Goal: Check status: Check status

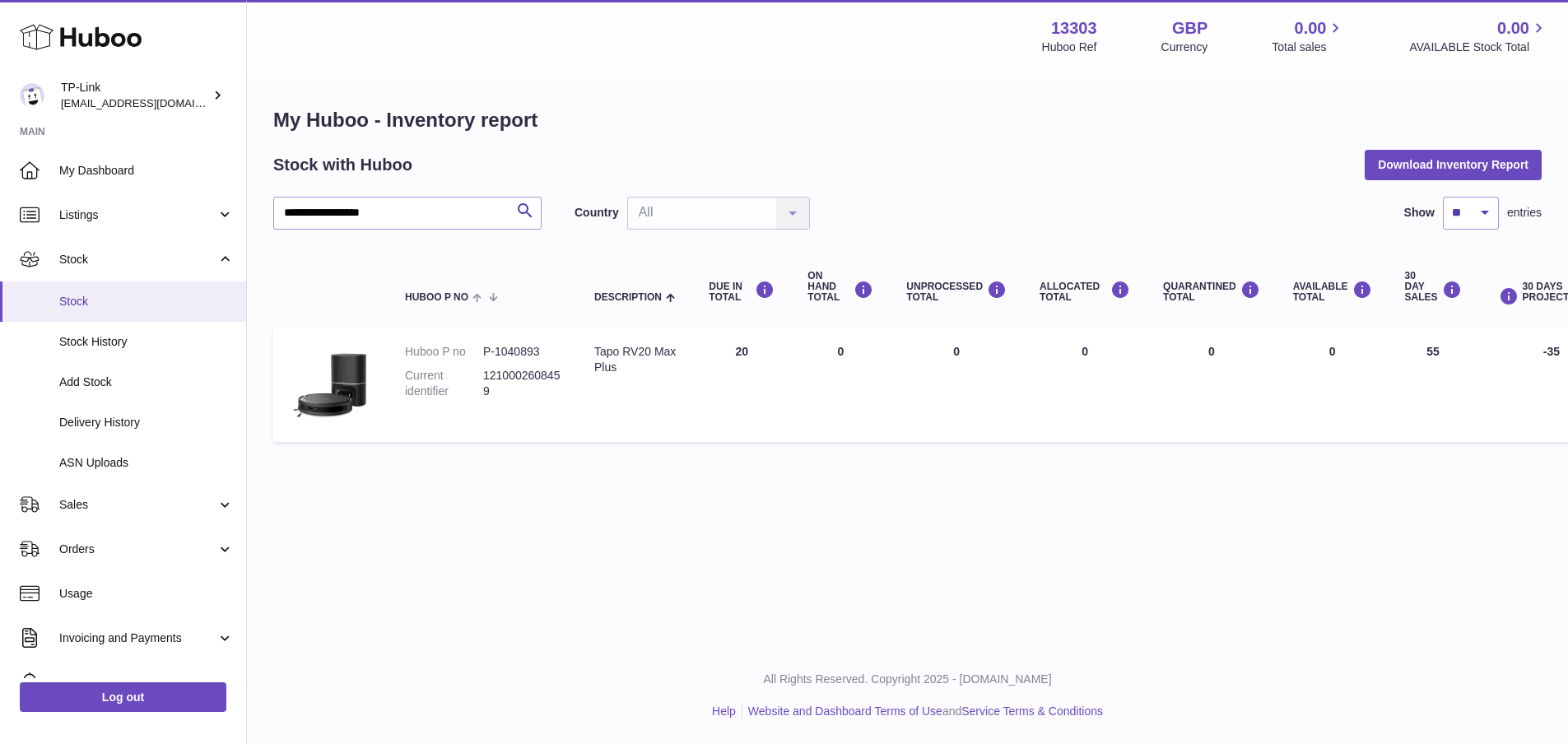
scroll to position [0, 223]
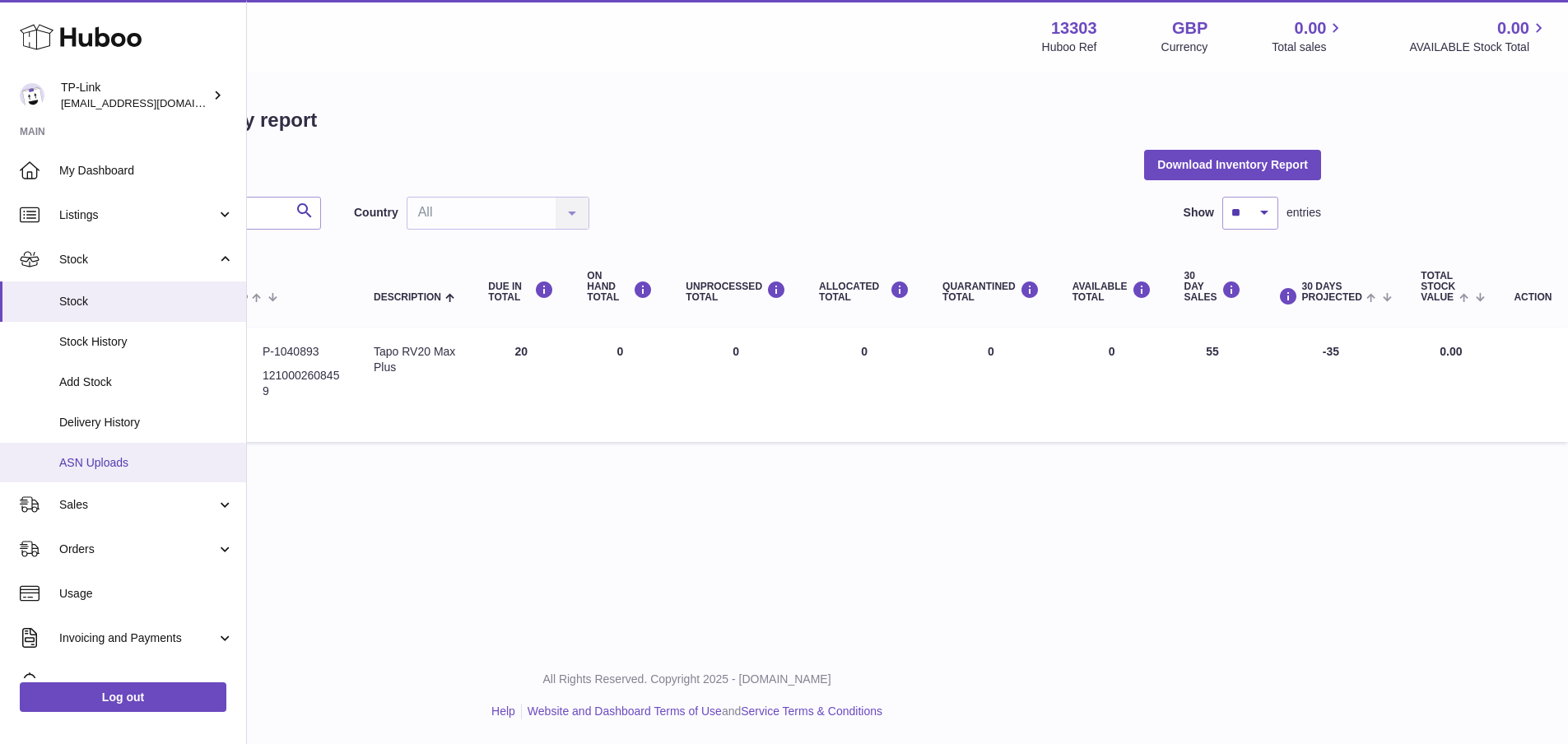
click at [117, 464] on span "ASN Uploads" at bounding box center [146, 462] width 175 height 16
click at [99, 456] on span "ASN Uploads" at bounding box center [146, 462] width 175 height 16
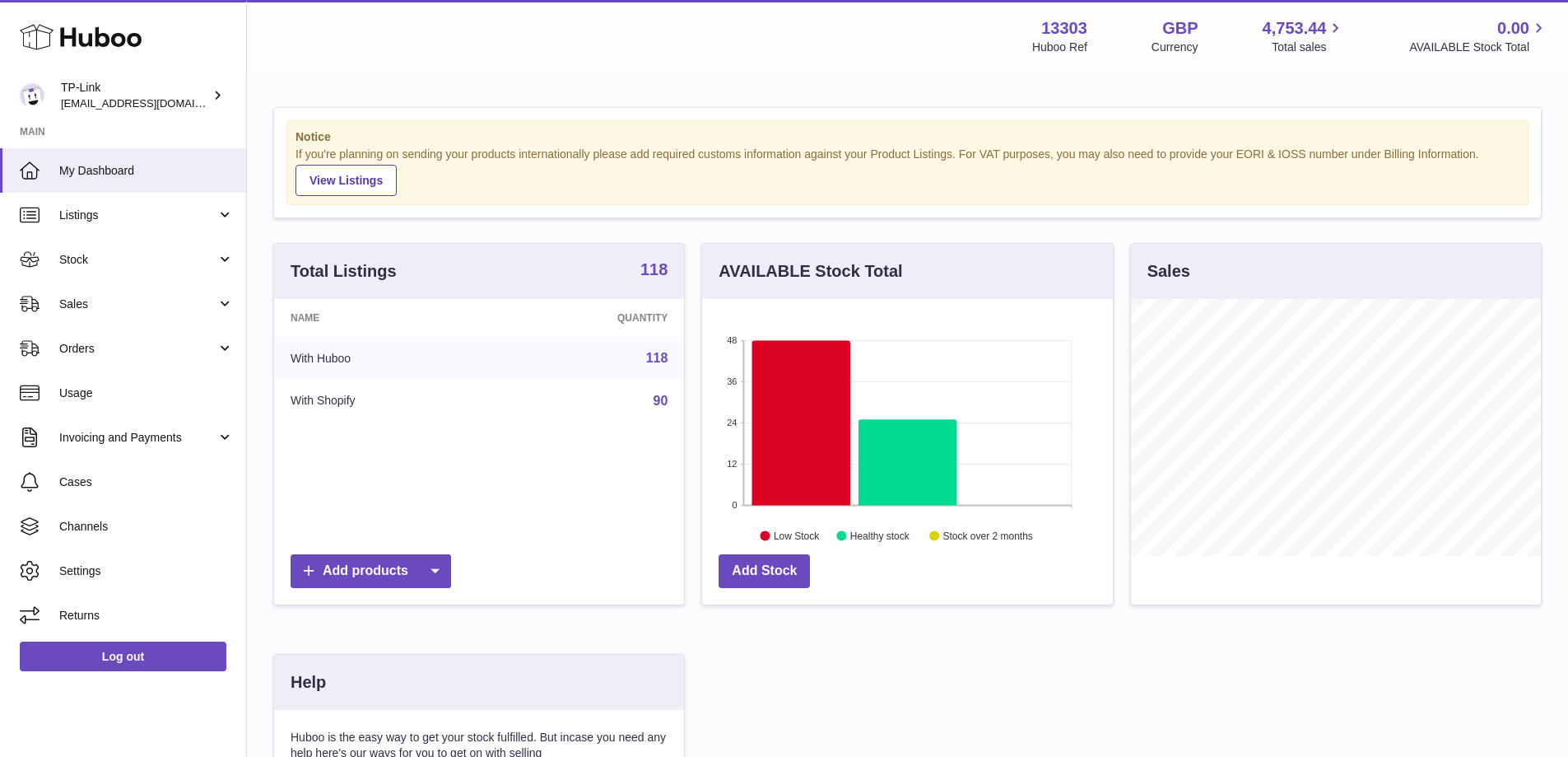
click at [660, 267] on strong "118" at bounding box center [654, 269] width 27 height 17
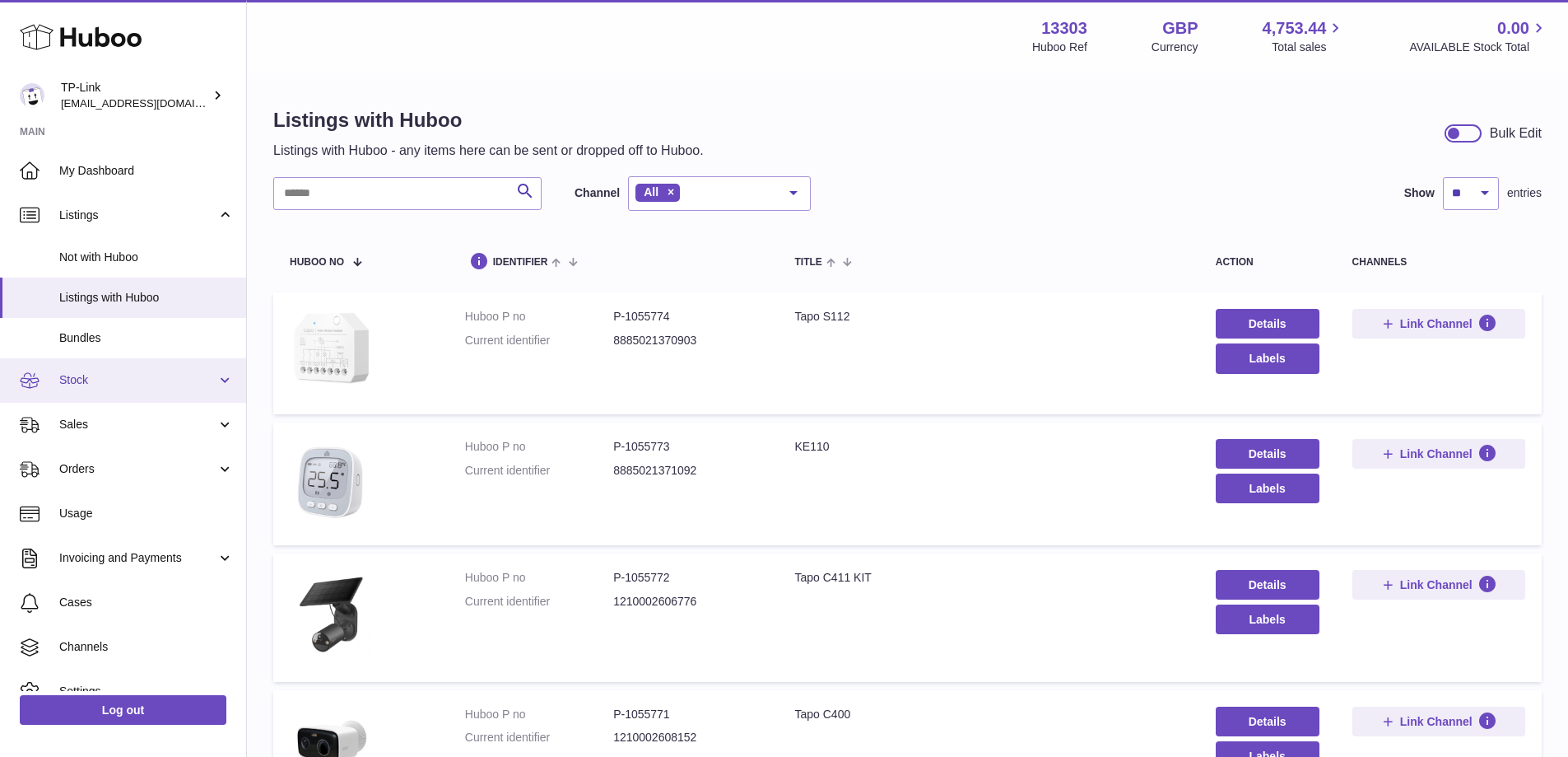
click at [132, 389] on link "Stock" at bounding box center [123, 380] width 246 height 45
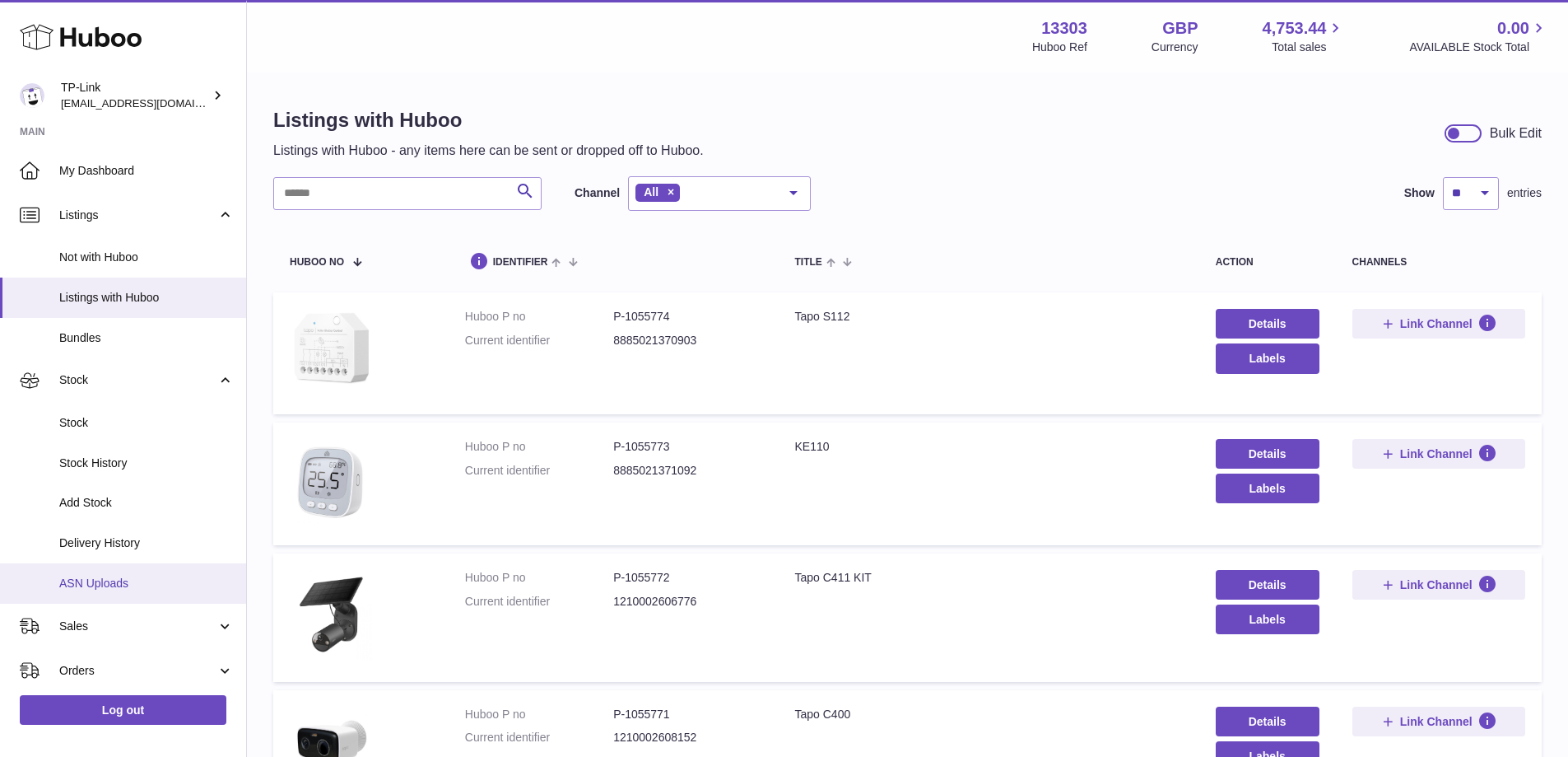
click at [93, 575] on span "ASN Uploads" at bounding box center [146, 583] width 175 height 16
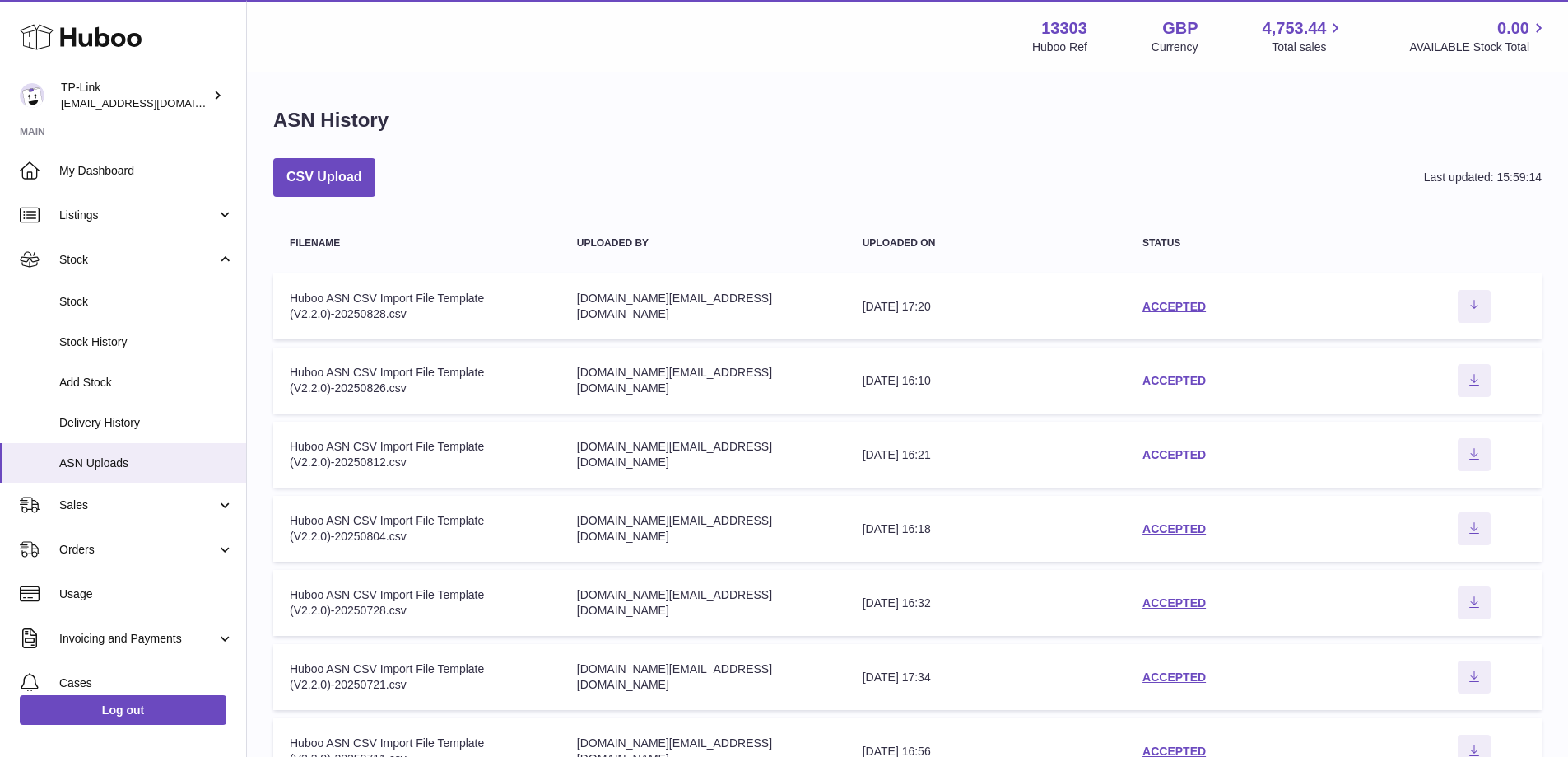
click at [1160, 384] on link "ACCEPTED" at bounding box center [1174, 380] width 63 height 13
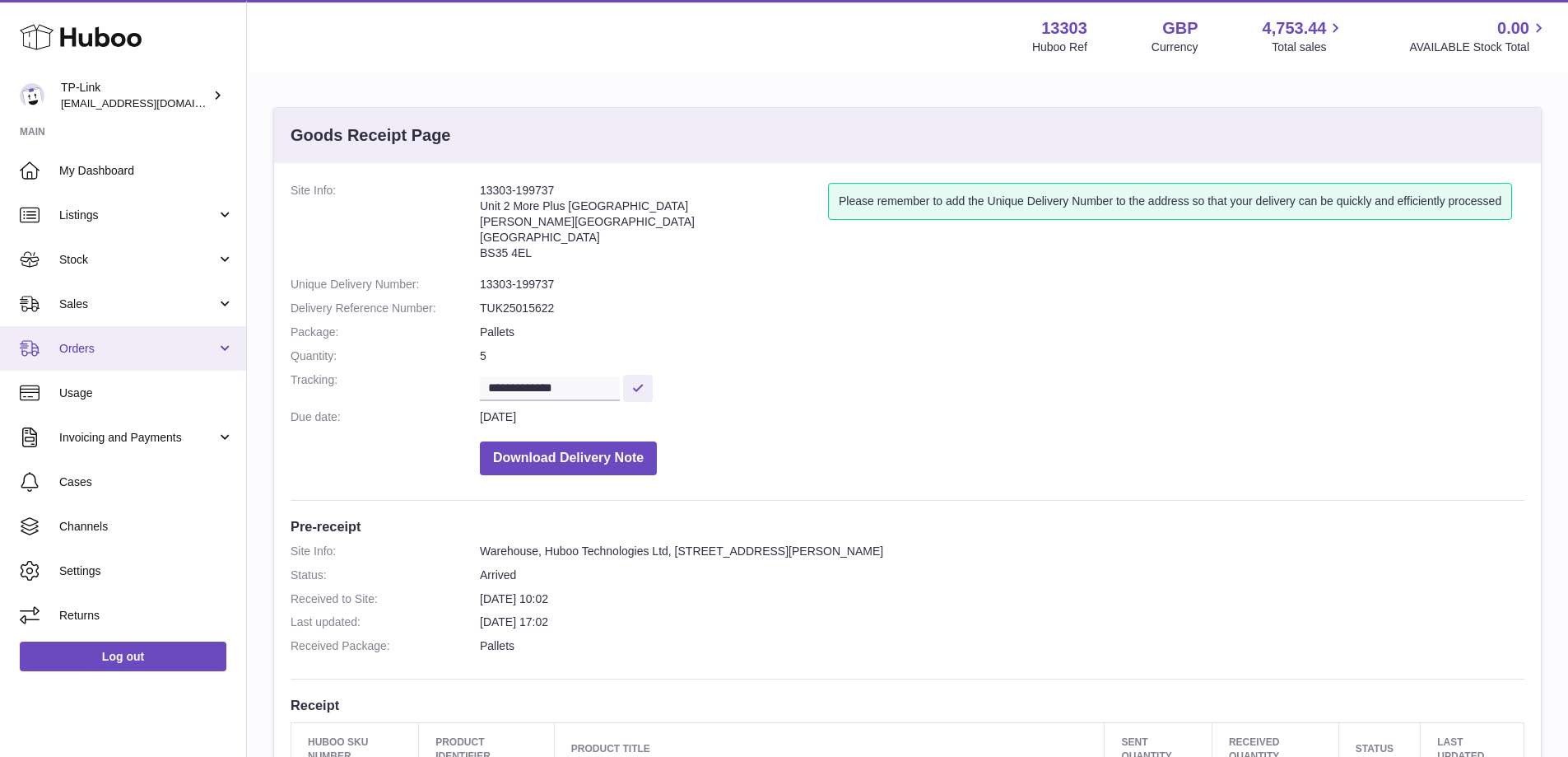
click at [156, 332] on link "Orders" at bounding box center [123, 348] width 246 height 45
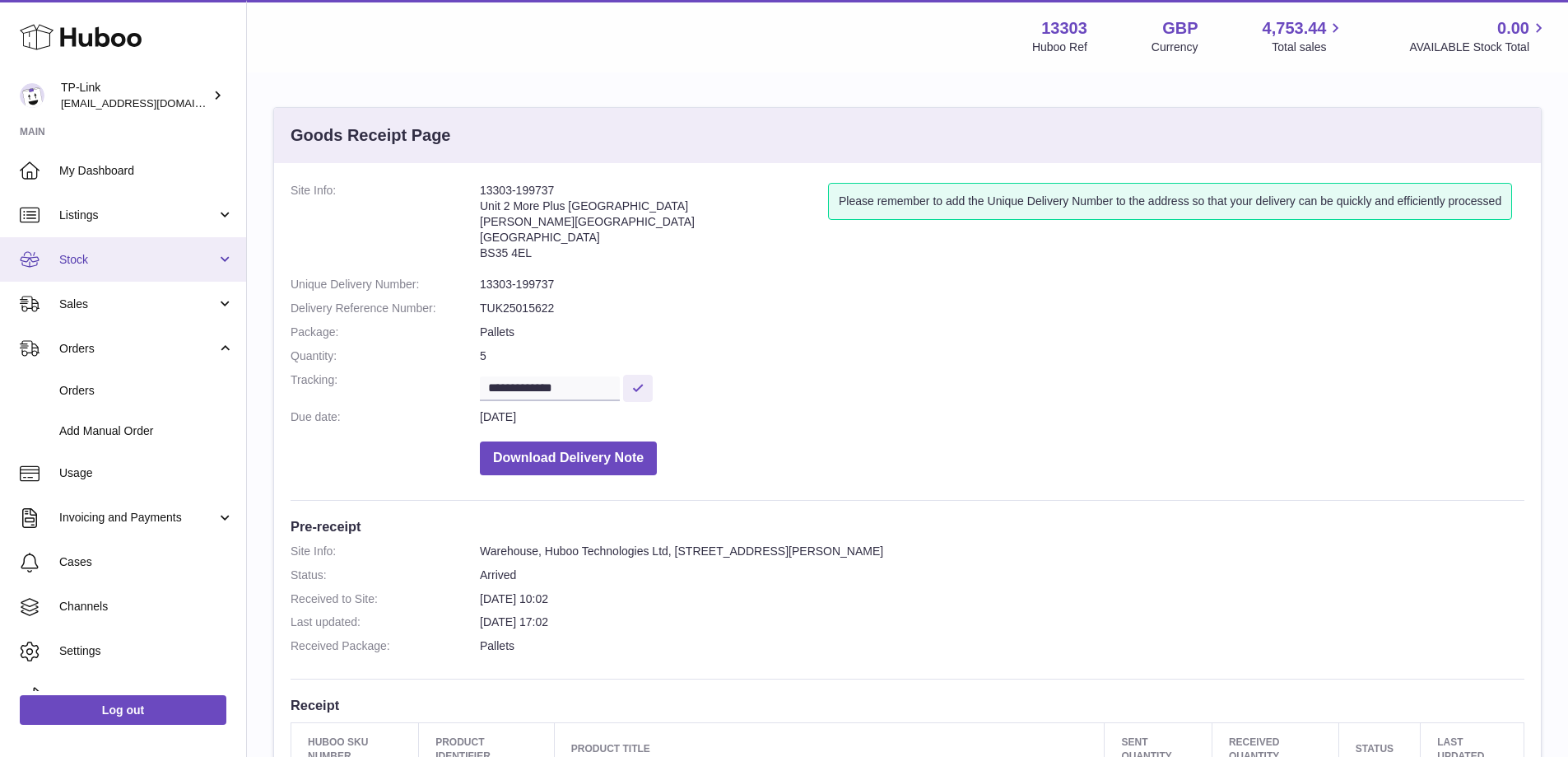
click at [124, 257] on span "Stock" at bounding box center [137, 260] width 157 height 16
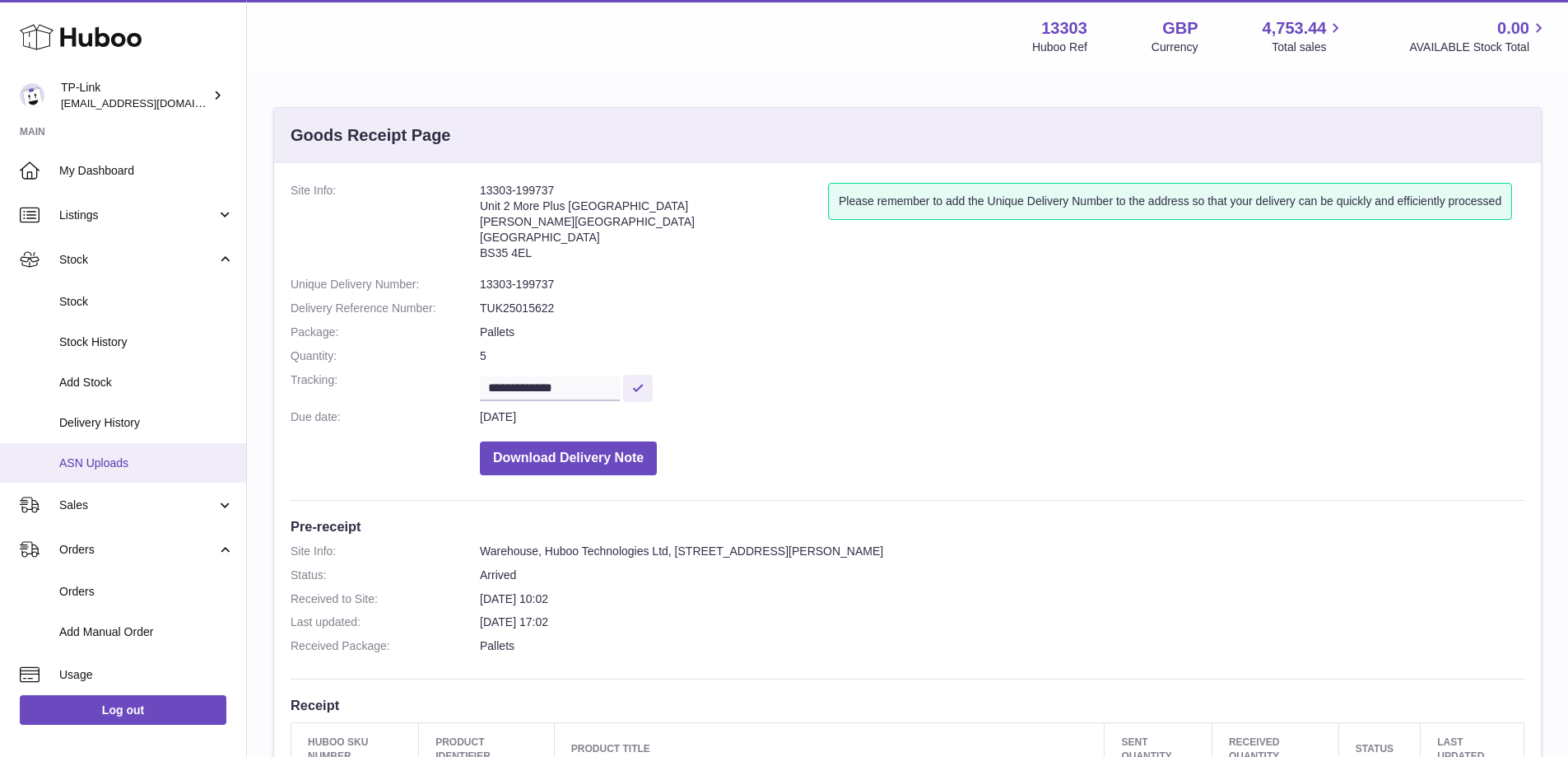
click at [84, 465] on span "ASN Uploads" at bounding box center [146, 463] width 175 height 16
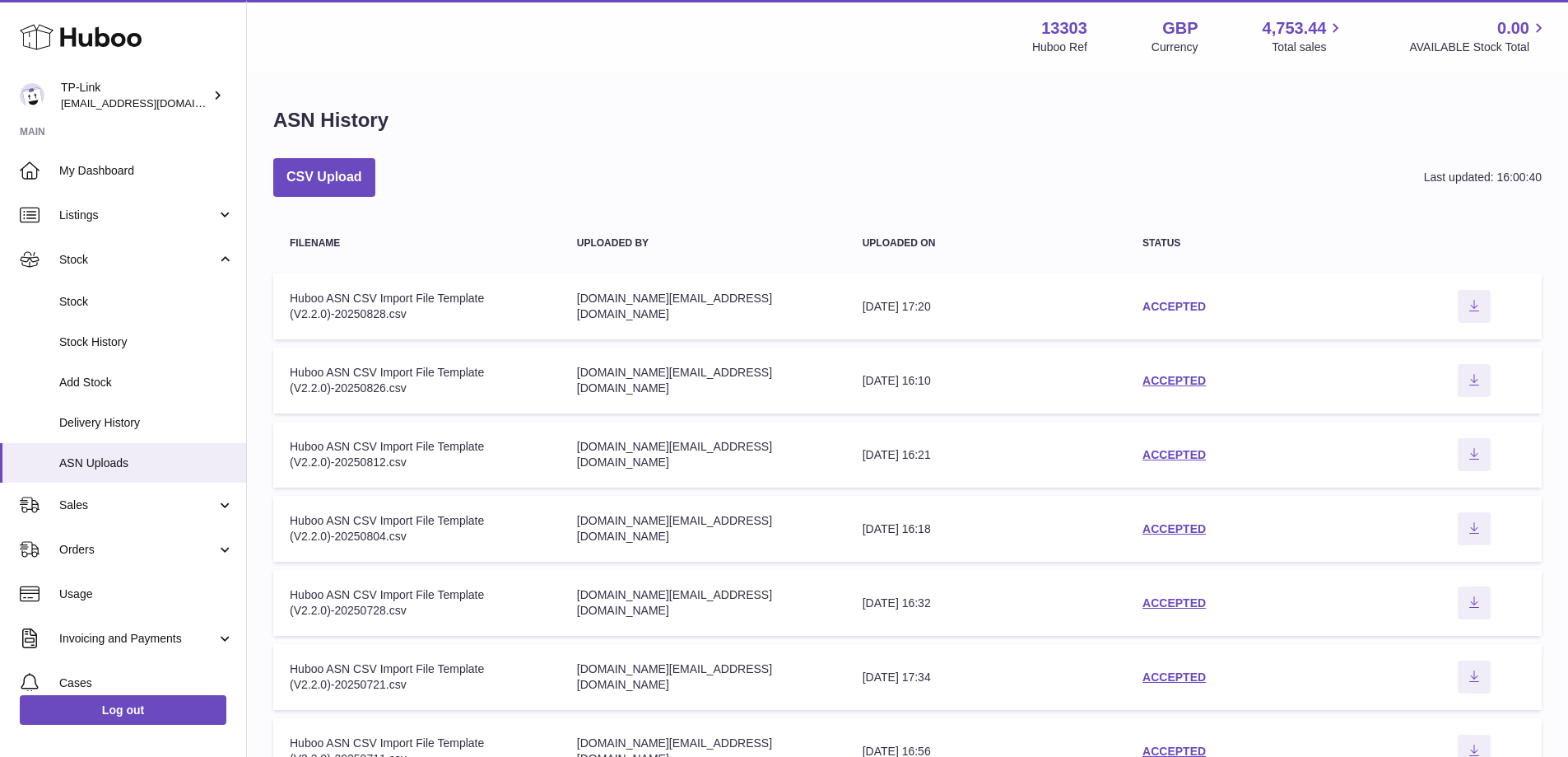
click at [1150, 307] on link "ACCEPTED" at bounding box center [1174, 306] width 63 height 13
click at [1177, 462] on div "ACCEPTED" at bounding box center [1266, 455] width 248 height 16
click at [1183, 445] on td "status ACCEPTED" at bounding box center [1266, 454] width 281 height 66
click at [1180, 450] on link "ACCEPTED" at bounding box center [1174, 455] width 63 height 13
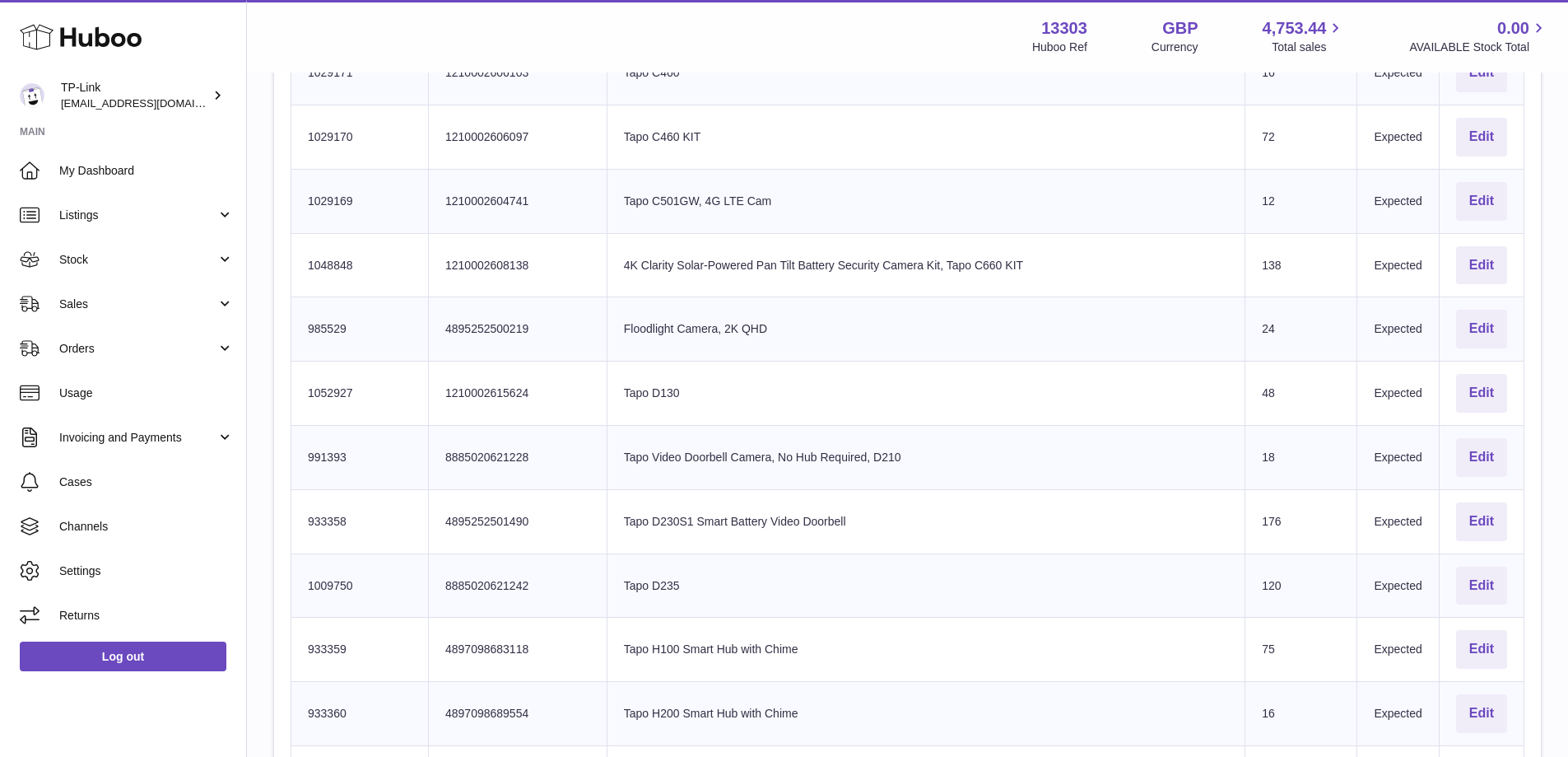
scroll to position [1647, 0]
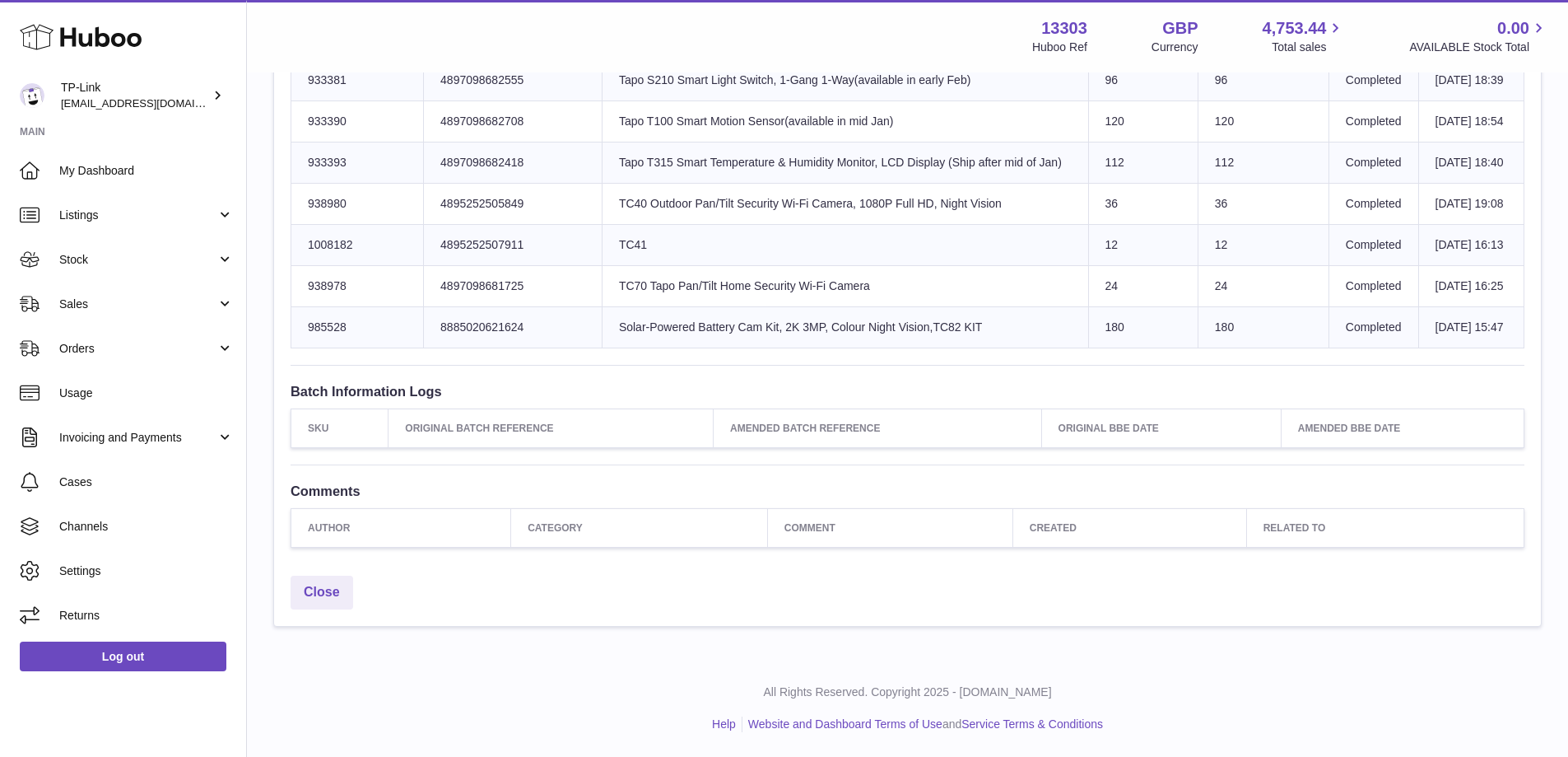
scroll to position [2407, 0]
